Goal: Information Seeking & Learning: Understand process/instructions

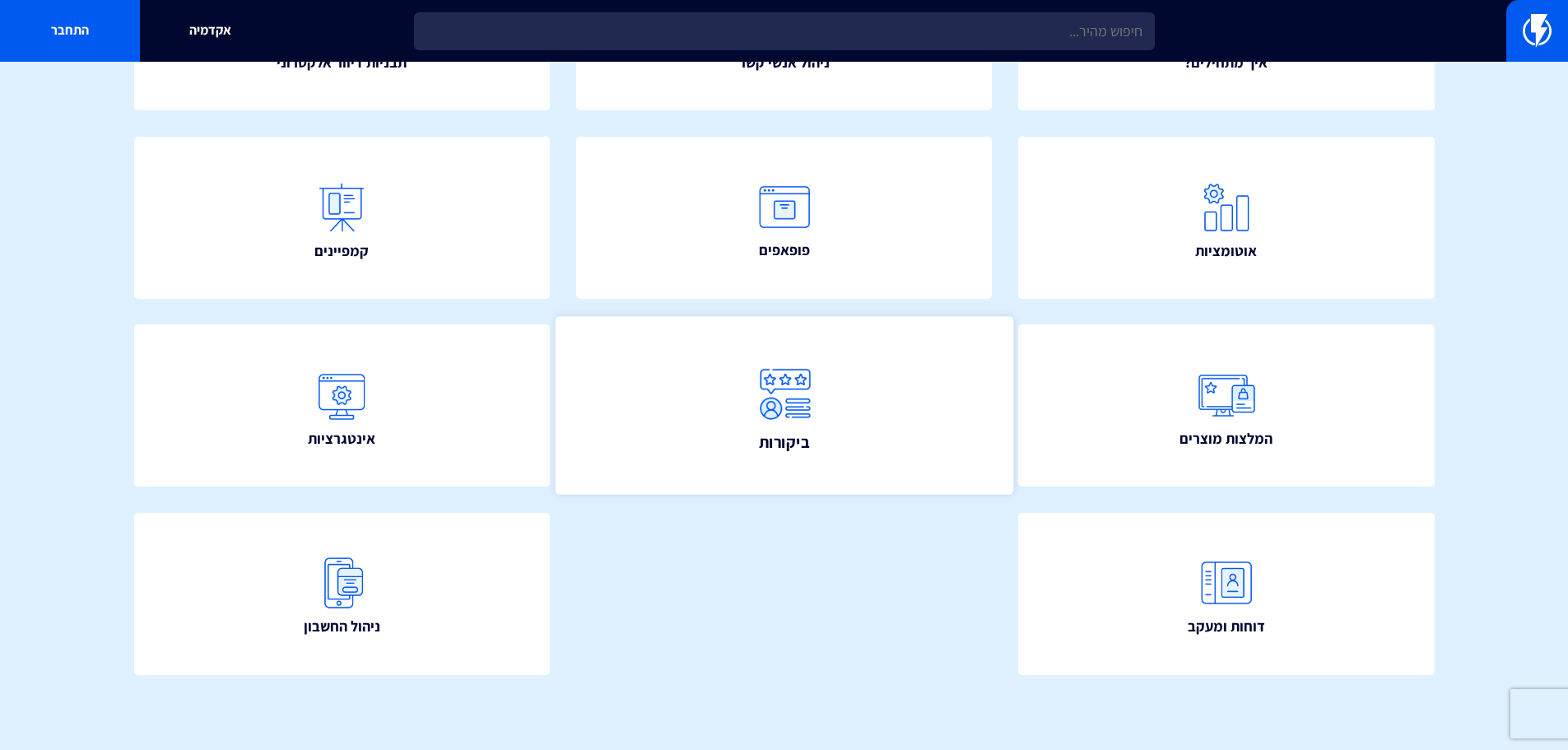
click at [909, 384] on link "ביקורות" at bounding box center [784, 405] width 458 height 178
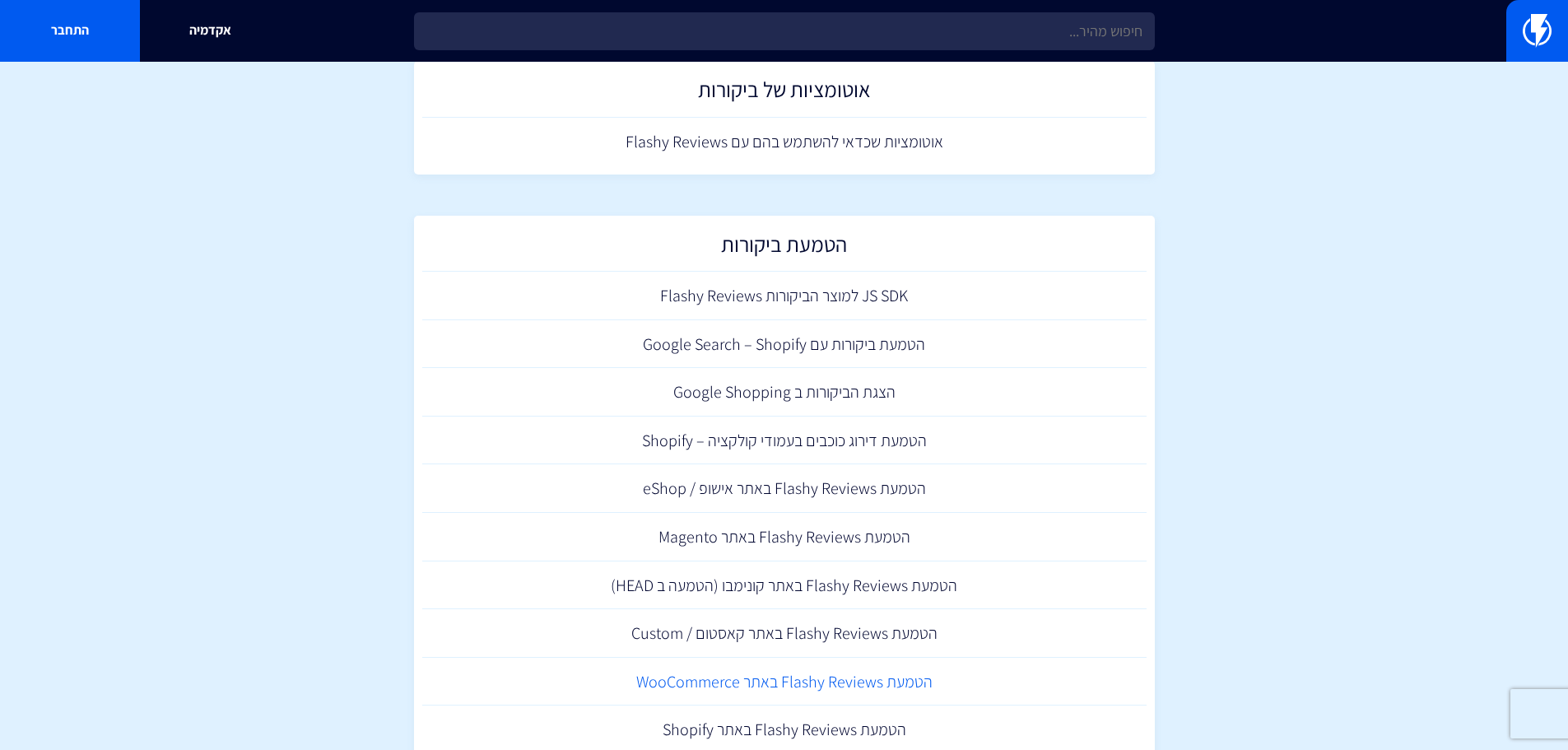
scroll to position [353, 0]
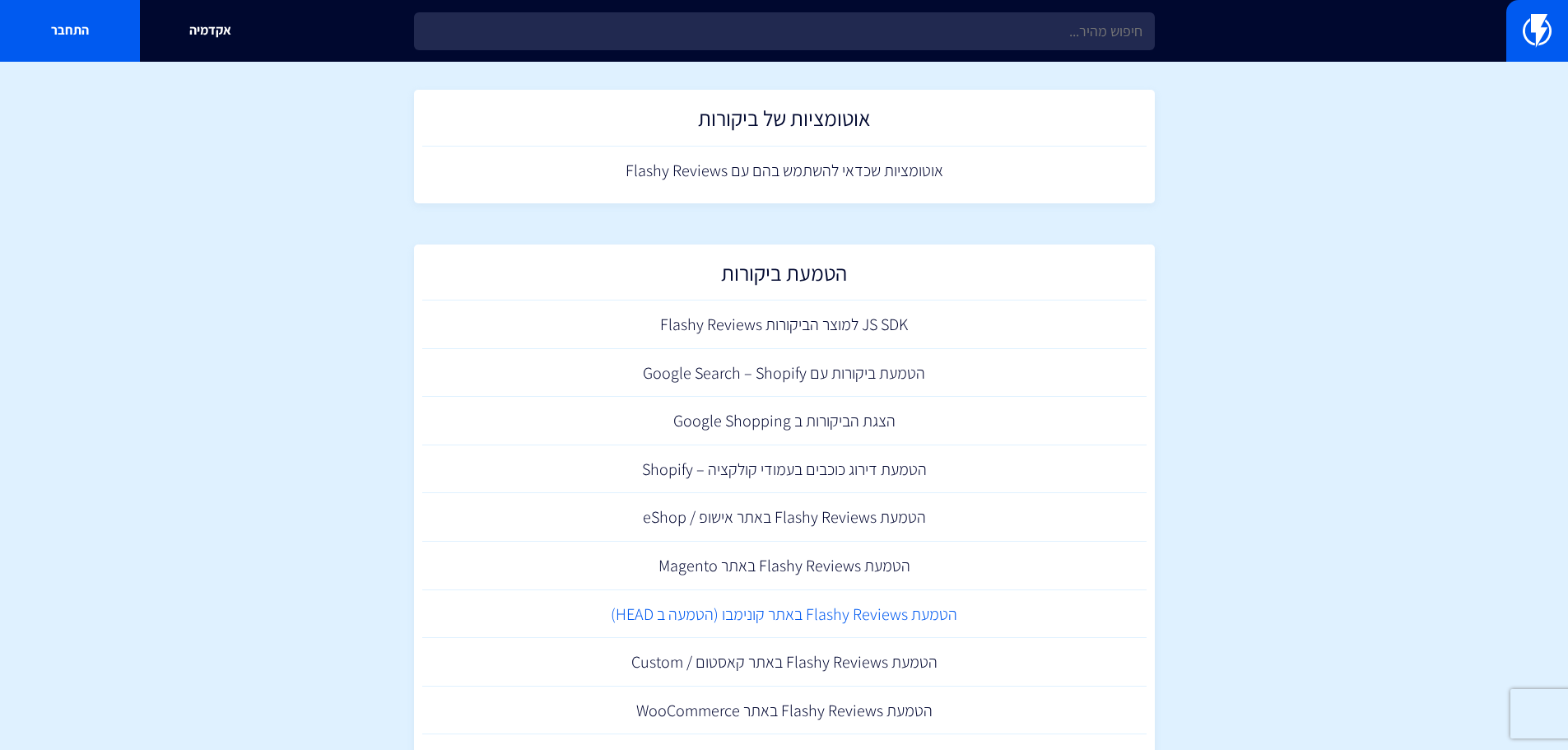
click at [929, 625] on link "הטמעת Flashy Reviews באתר קונימבו (הטמעה ב HEAD)" at bounding box center [784, 615] width 725 height 48
